Goal: Navigation & Orientation: Understand site structure

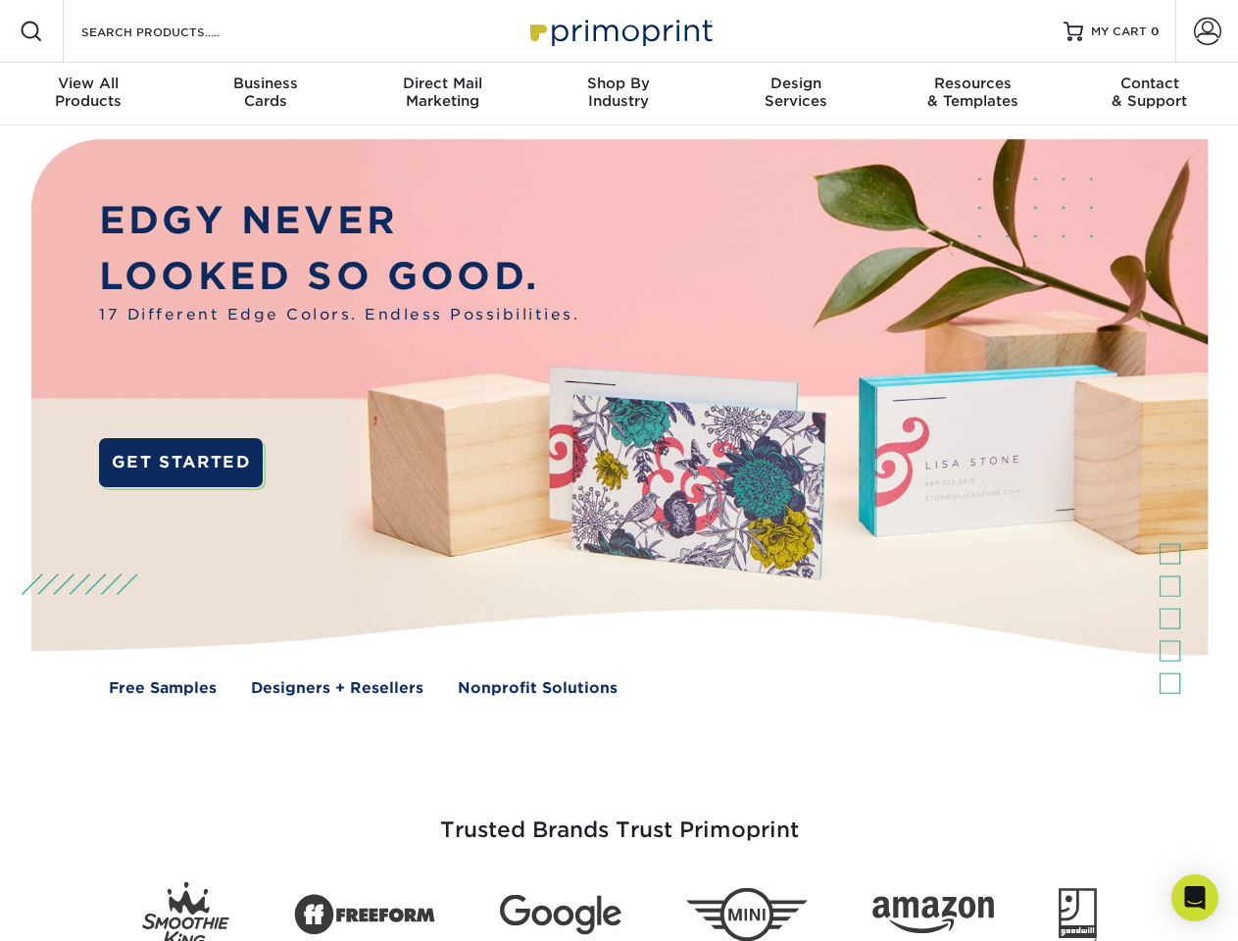
click at [619, 471] on img at bounding box center [618, 431] width 1225 height 613
click at [31, 31] on span at bounding box center [32, 32] width 24 height 24
click at [1207, 31] on span at bounding box center [1207, 31] width 27 height 27
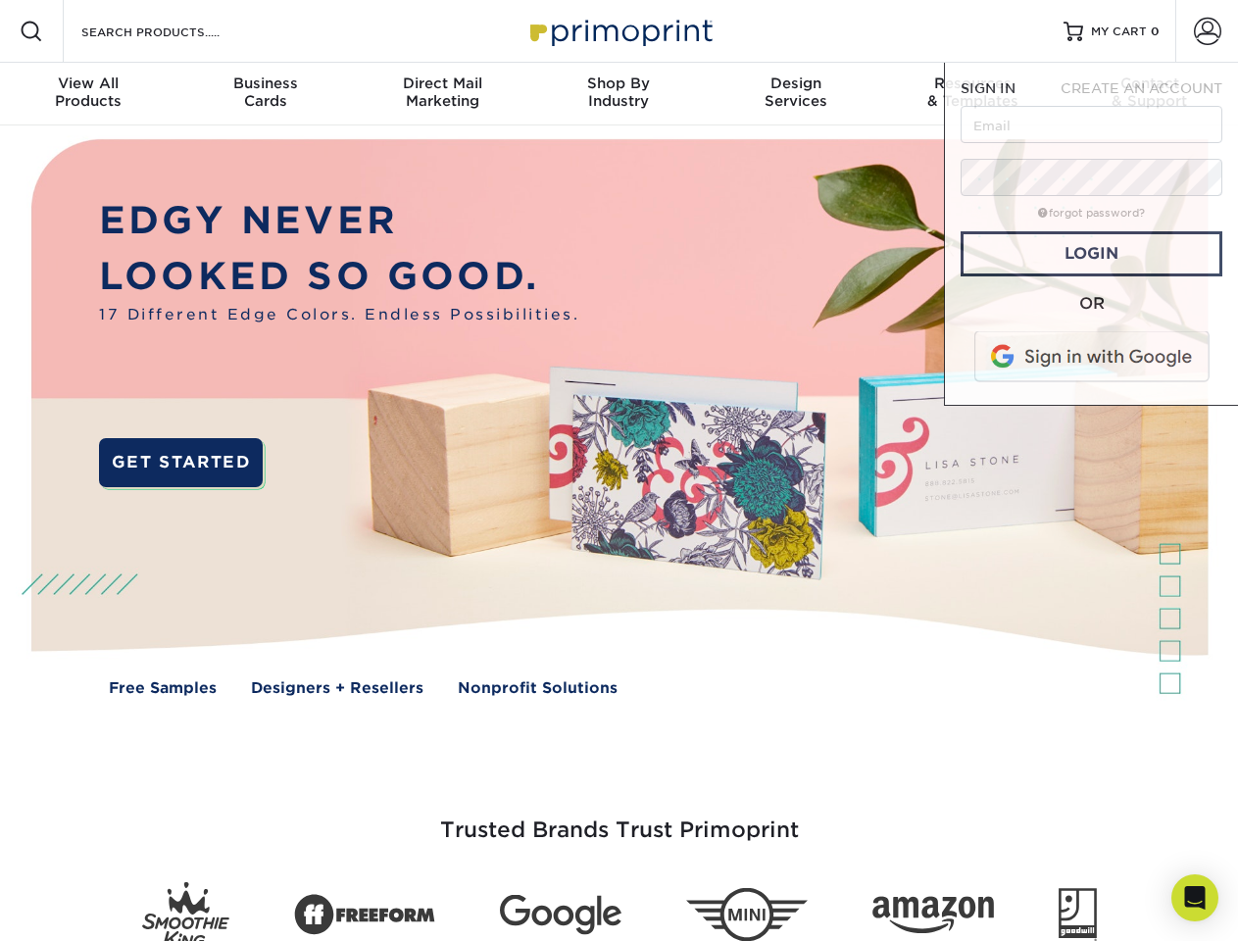
click at [88, 94] on div "View All Products" at bounding box center [88, 91] width 176 height 35
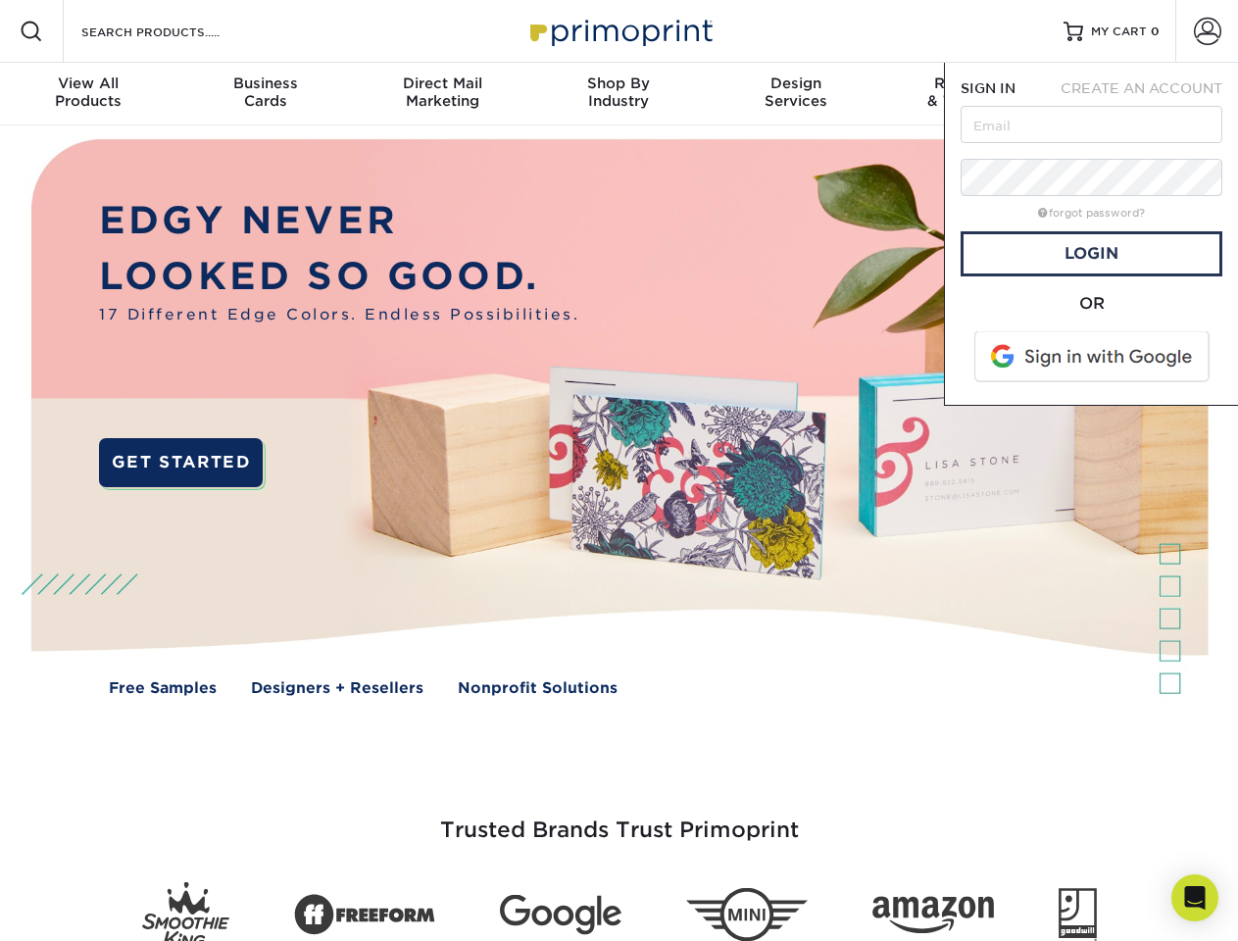
click at [265, 94] on div "Business Cards" at bounding box center [264, 91] width 176 height 35
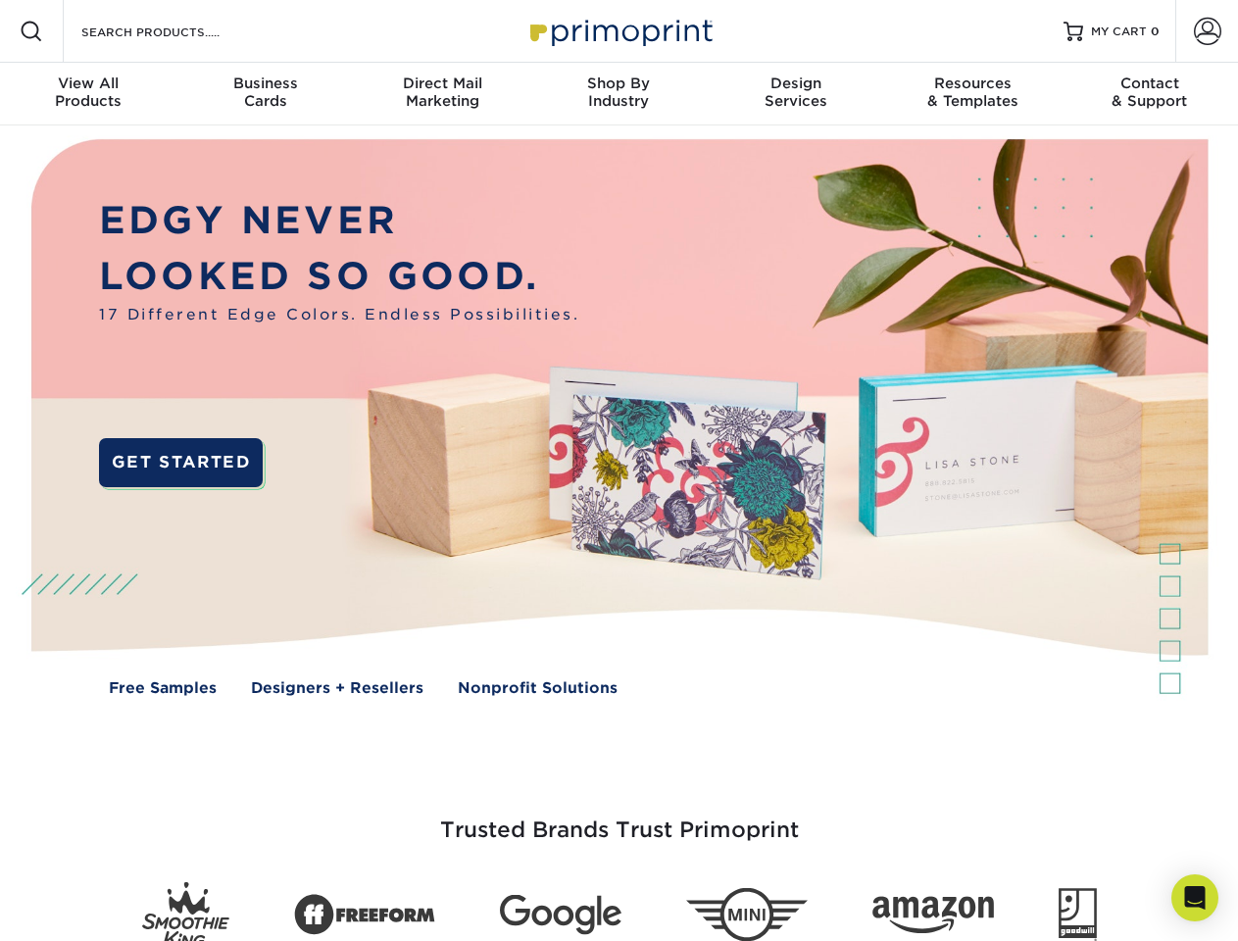
click at [442, 94] on div "Direct Mail Marketing" at bounding box center [442, 91] width 176 height 35
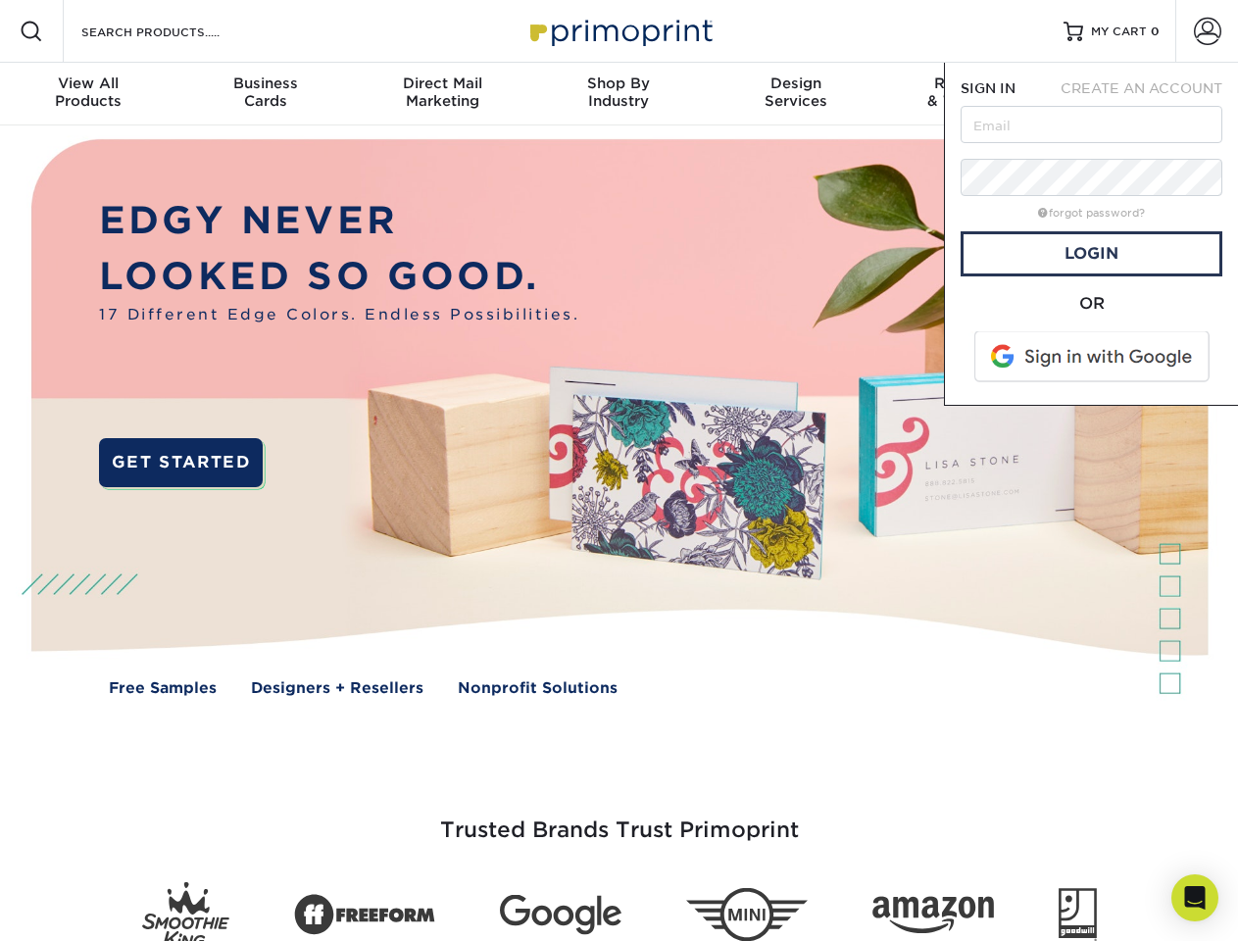
click at [619, 94] on div "Shop By Industry" at bounding box center [618, 91] width 176 height 35
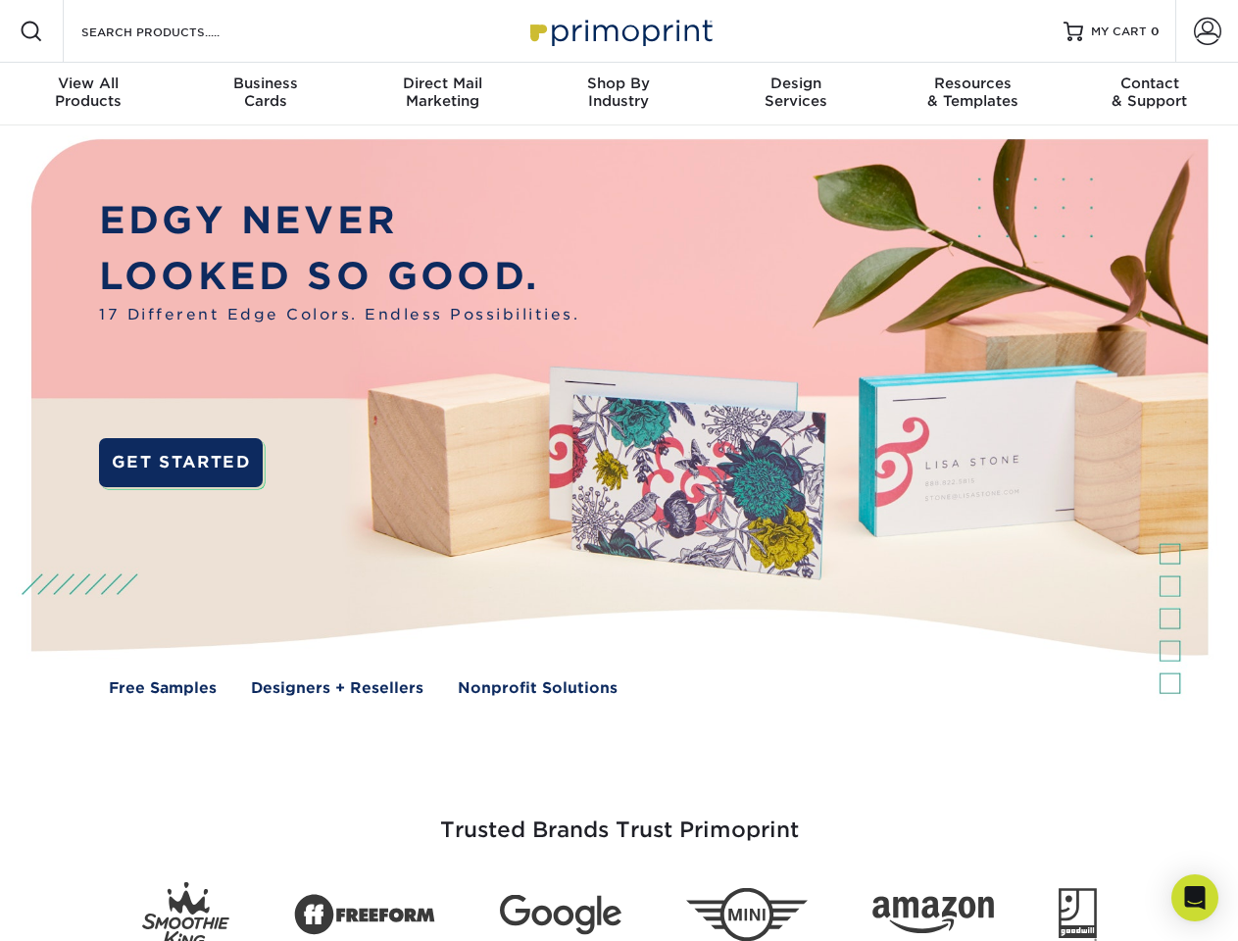
click at [796, 94] on div "Design Services" at bounding box center [796, 91] width 176 height 35
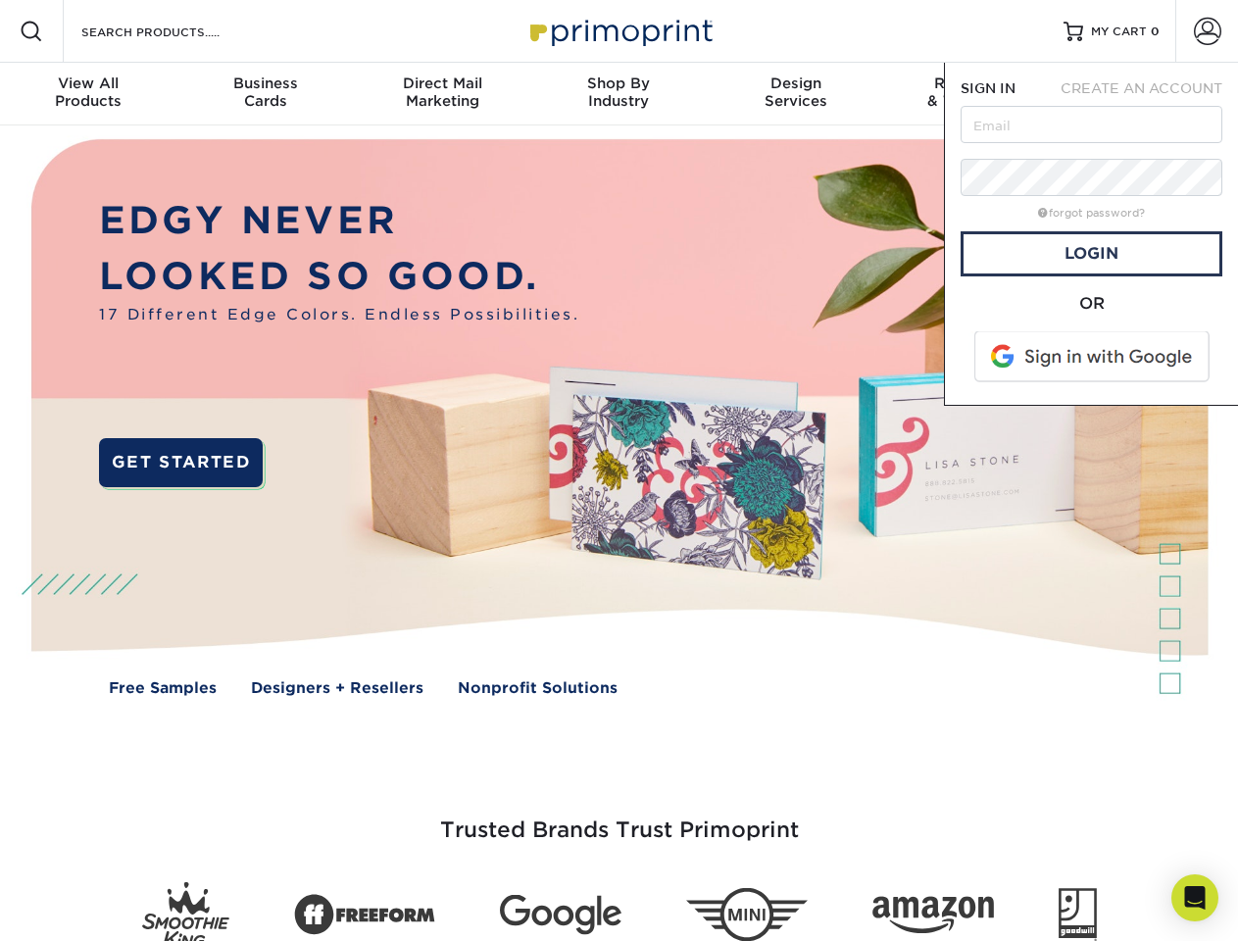
click at [972, 94] on span "SIGN IN" at bounding box center [988, 88] width 55 height 16
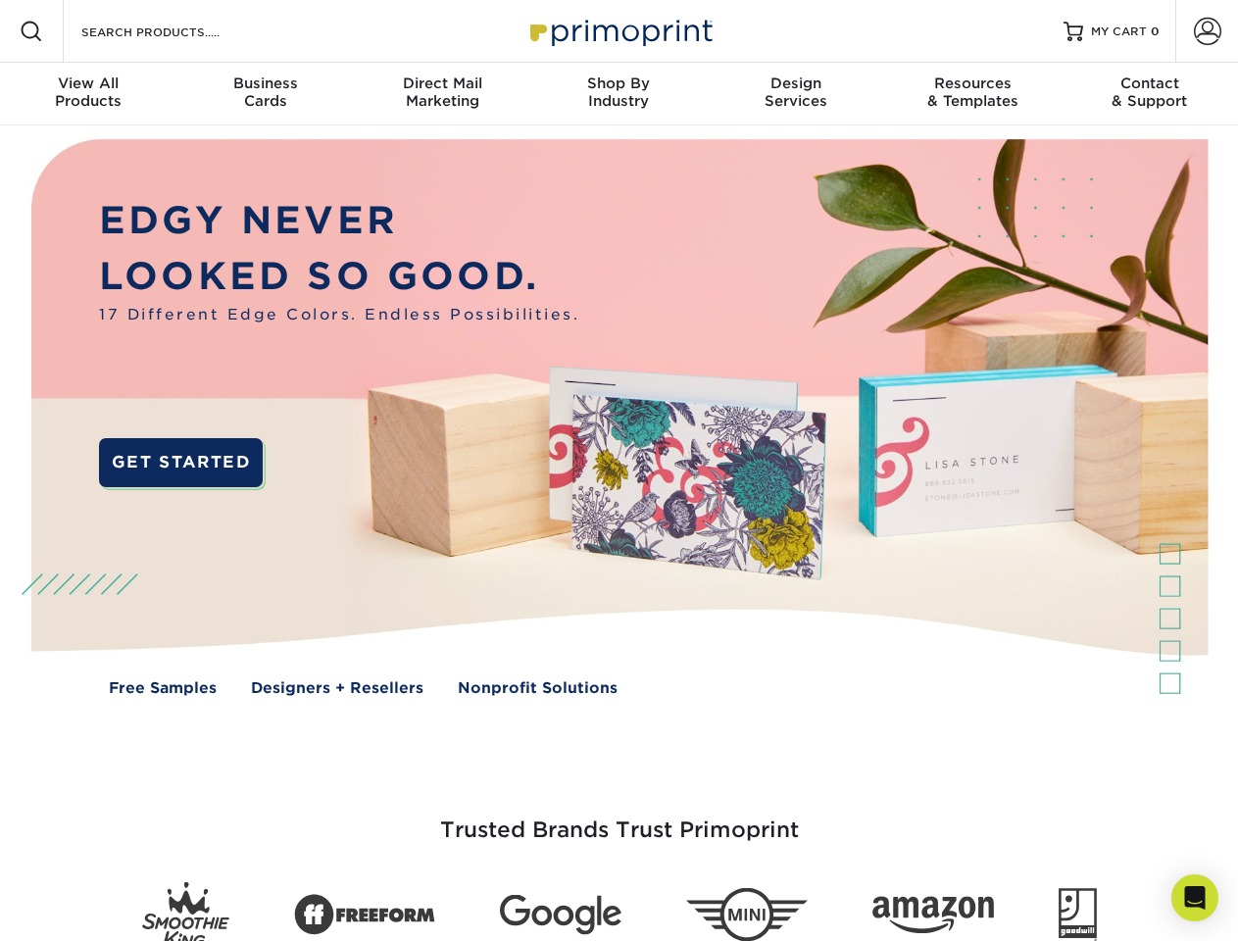
click at [1150, 94] on div "Contact & Support" at bounding box center [1150, 91] width 176 height 35
